Goal: Information Seeking & Learning: Learn about a topic

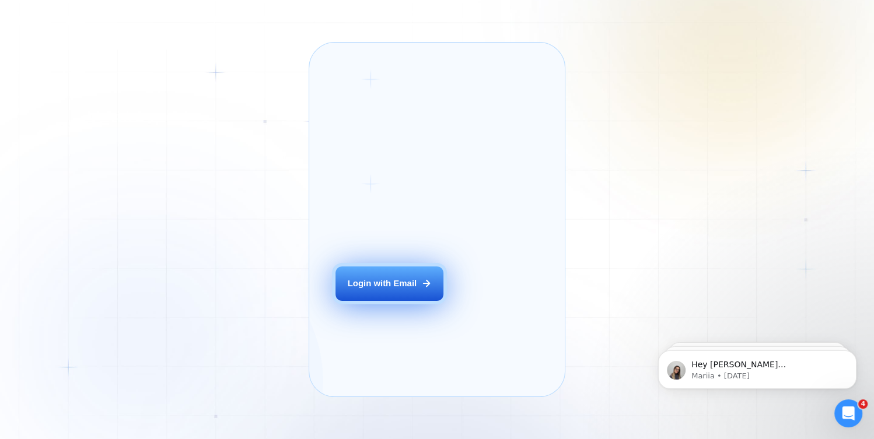
click at [389, 290] on div "Login with Email" at bounding box center [382, 284] width 69 height 12
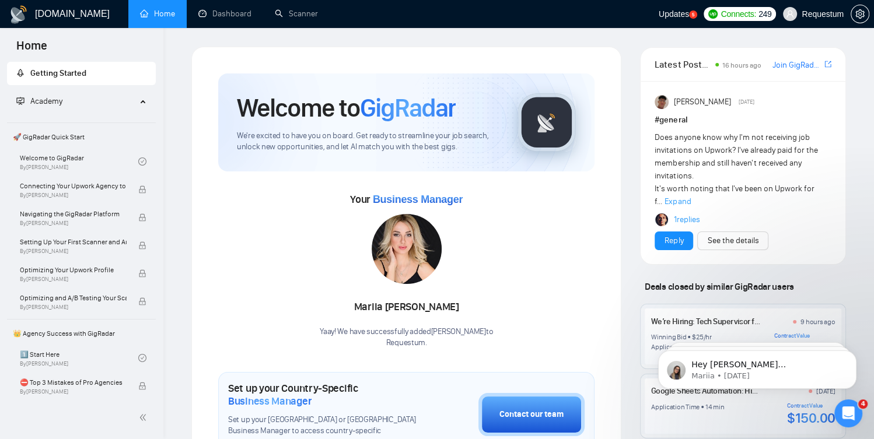
click at [850, 415] on icon "Open Intercom Messenger" at bounding box center [848, 413] width 19 height 19
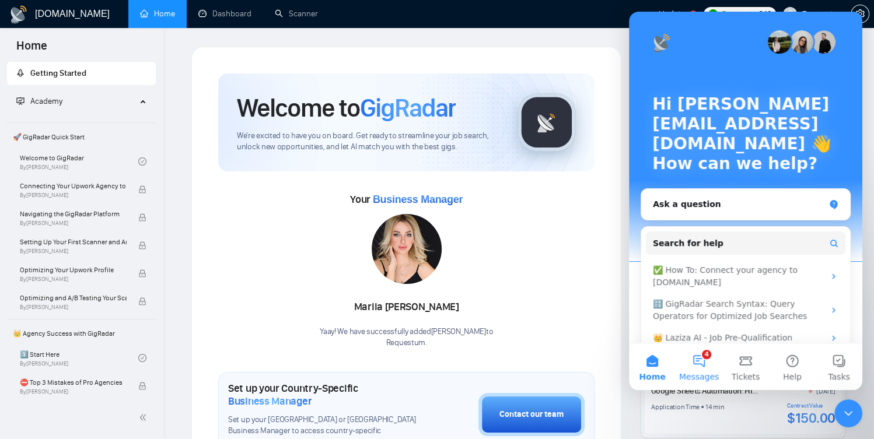
click at [693, 367] on button "4 Messages" at bounding box center [698, 367] width 47 height 47
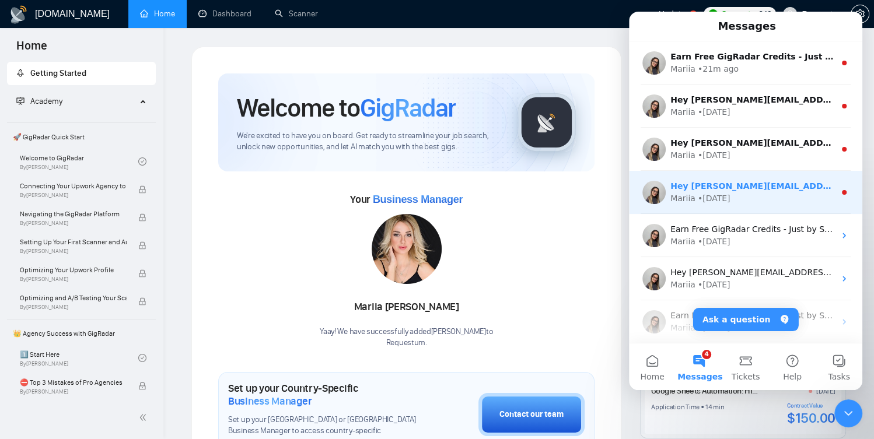
click at [726, 201] on div "• 1w ago" at bounding box center [714, 198] width 33 height 12
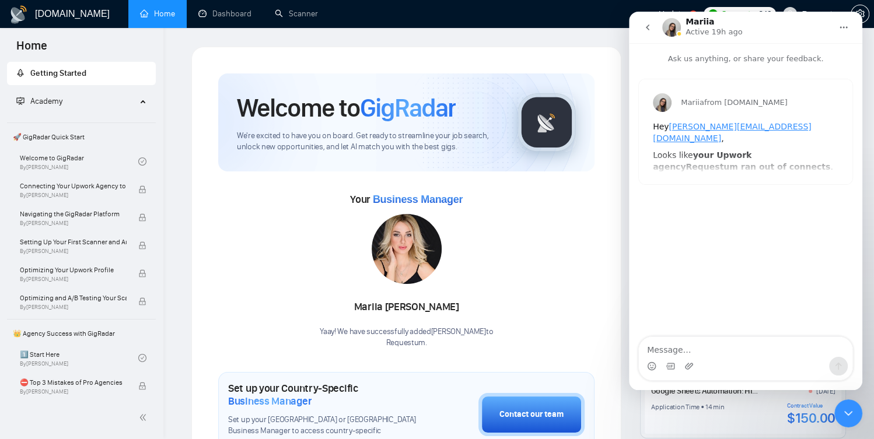
click at [650, 25] on icon "go back" at bounding box center [647, 27] width 9 height 9
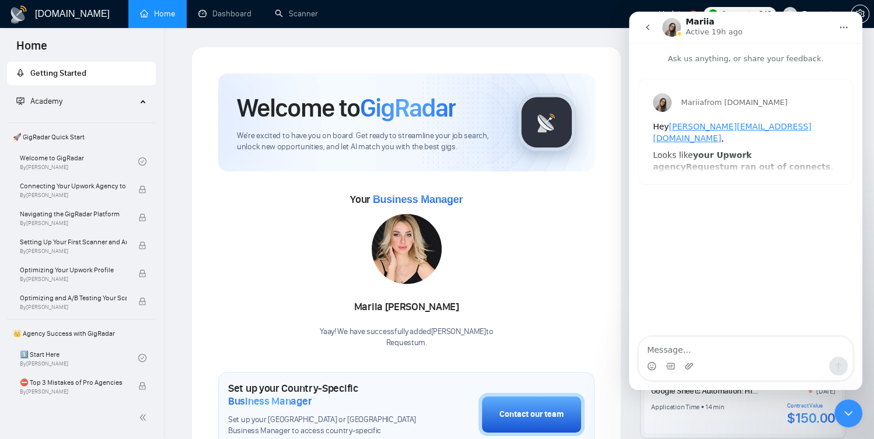
click at [649, 31] on icon "go back" at bounding box center [647, 27] width 9 height 9
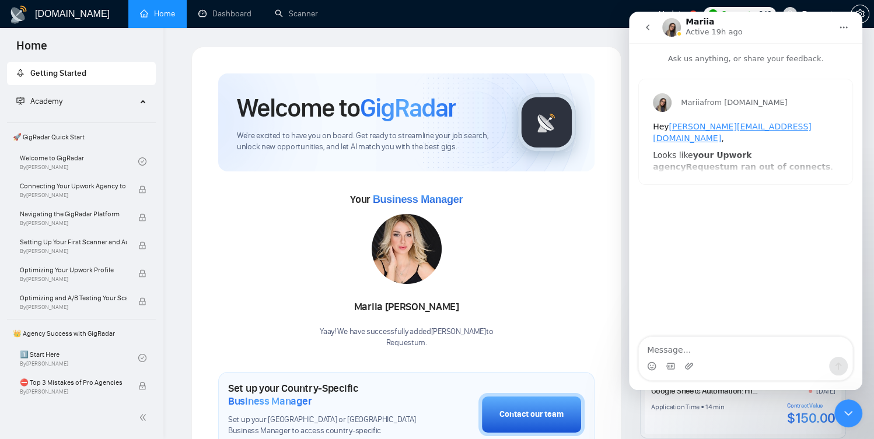
click at [646, 24] on icon "go back" at bounding box center [647, 27] width 9 height 9
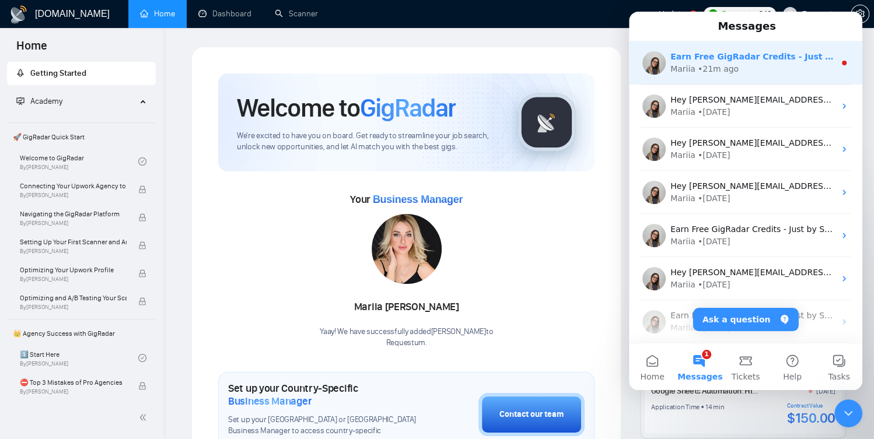
click at [691, 80] on div "Earn Free GigRadar Credits - Just by Sharing Your Story! 💬 Want more credits fo…" at bounding box center [745, 62] width 233 height 43
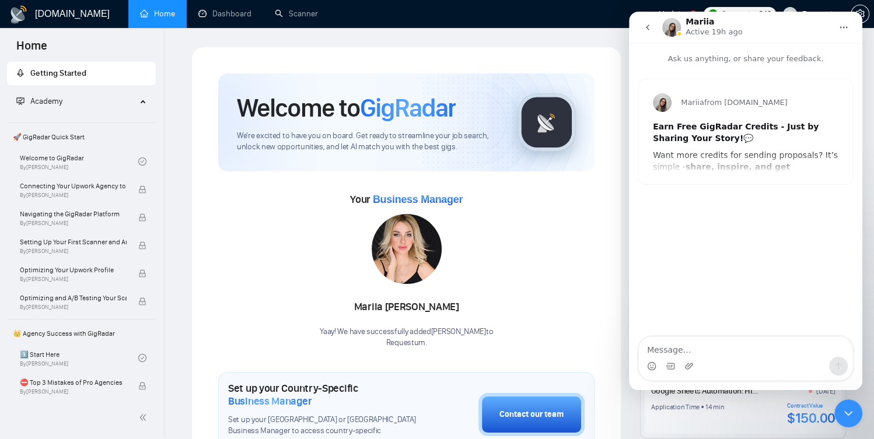
click at [650, 35] on button "go back" at bounding box center [647, 27] width 22 height 22
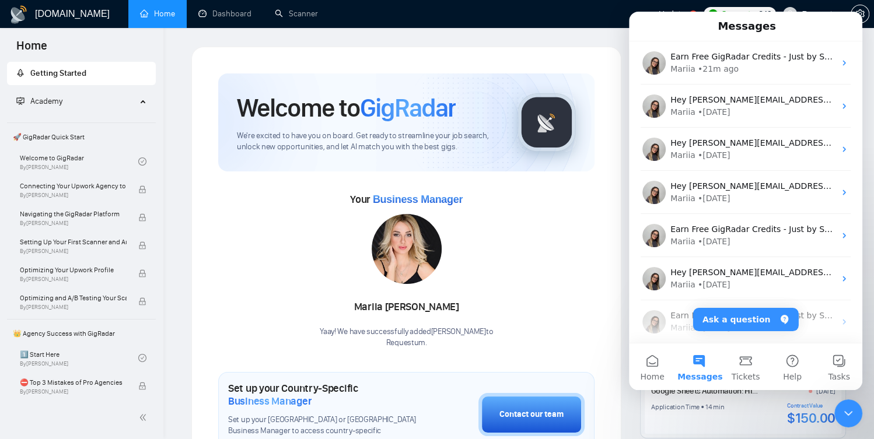
click at [851, 420] on icon "Close Intercom Messenger" at bounding box center [848, 414] width 14 height 14
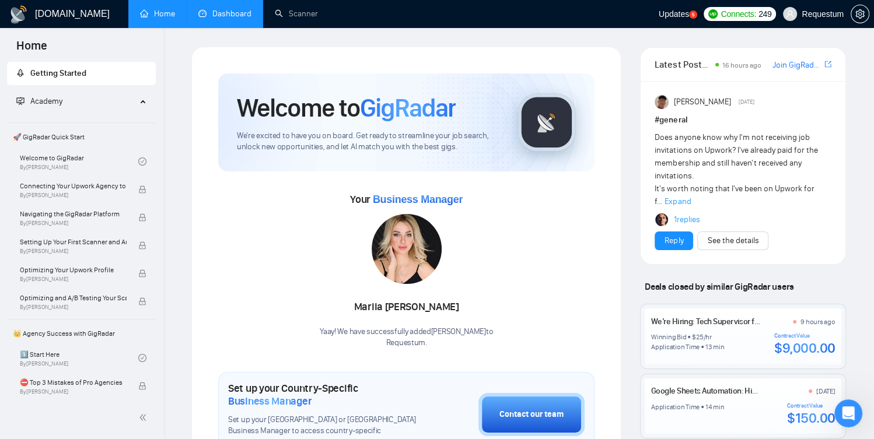
click at [214, 9] on link "Dashboard" at bounding box center [224, 14] width 53 height 10
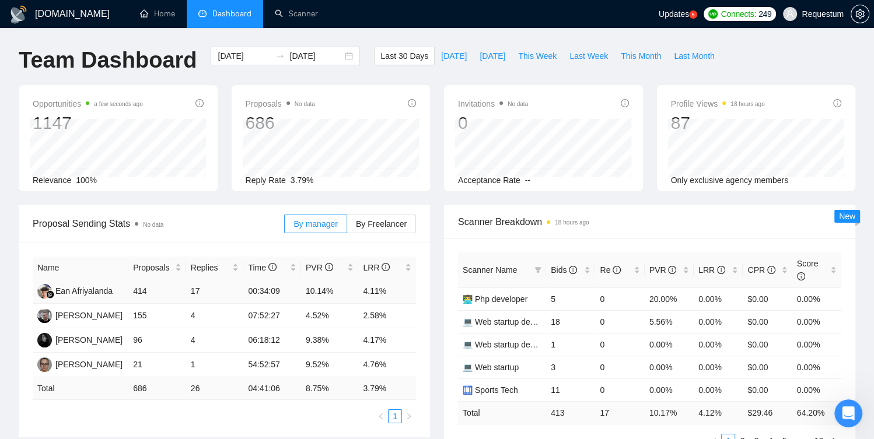
click at [372, 293] on td "4.11%" at bounding box center [387, 291] width 58 height 24
click at [588, 275] on div "Bids" at bounding box center [571, 270] width 40 height 13
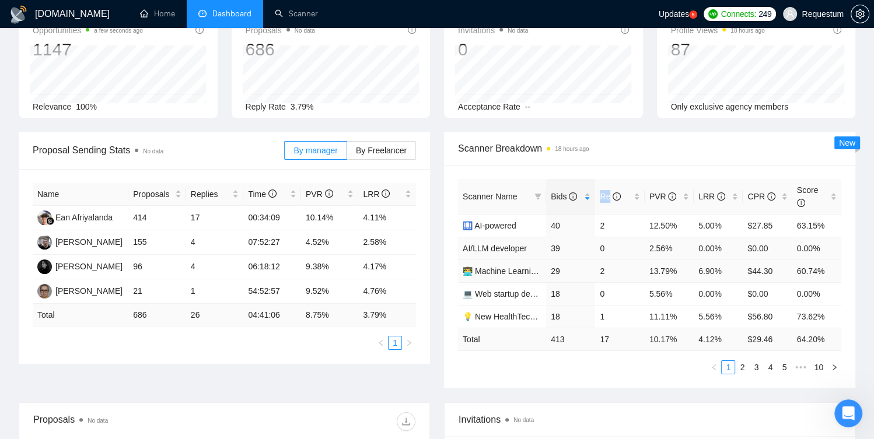
scroll to position [78, 0]
